Goal: Ask a question: Seek information or help from site administrators or community

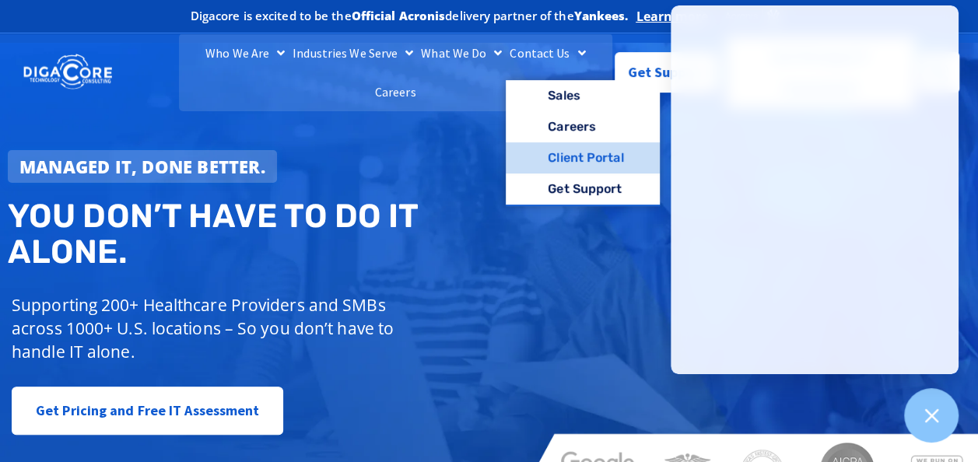
click at [553, 168] on link "Client Portal" at bounding box center [582, 157] width 153 height 31
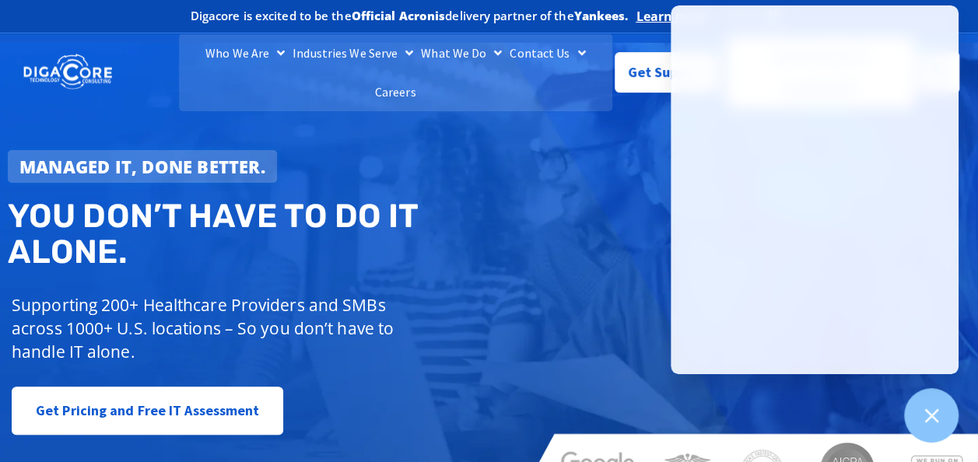
click at [621, 136] on div "Managed IT, done better. You don’t have to do IT alone. Supporting 200+ Healthc…" at bounding box center [489, 274] width 978 height 462
click at [655, 61] on span "Get Support" at bounding box center [667, 66] width 78 height 31
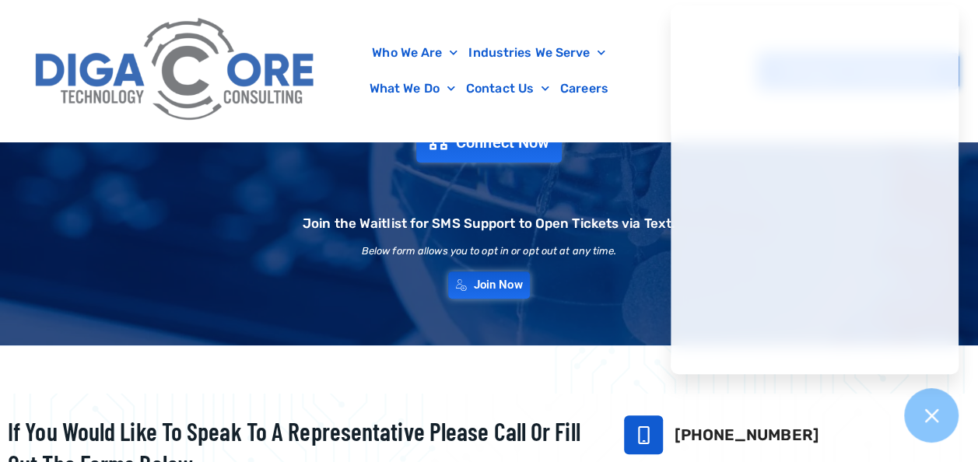
scroll to position [168, 0]
